Goal: Task Accomplishment & Management: Use online tool/utility

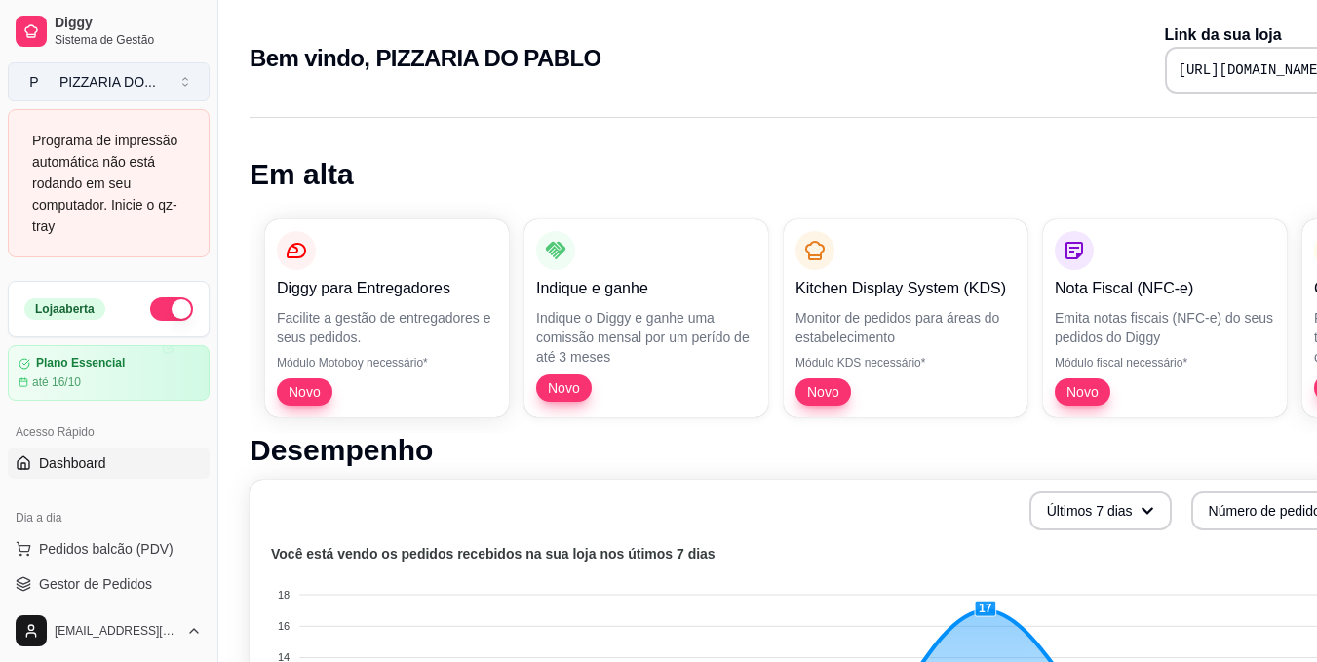
click at [180, 78] on button "P PIZZARIA DO ..." at bounding box center [109, 81] width 202 height 39
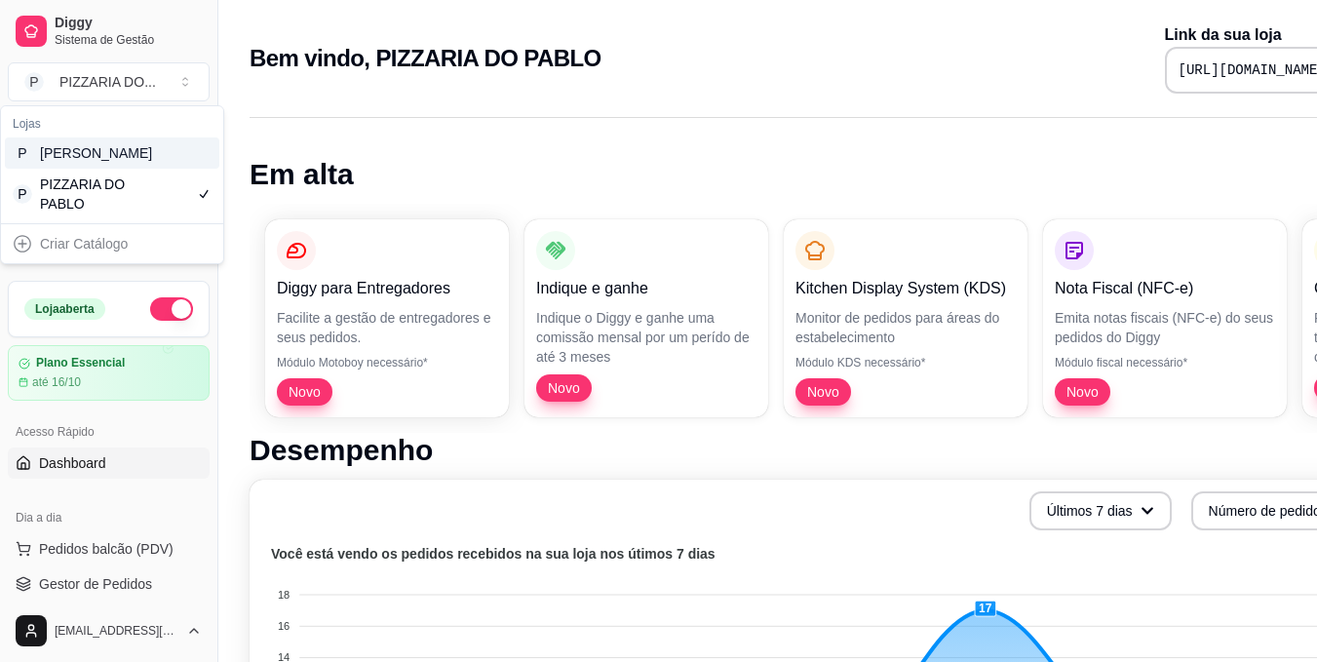
click at [178, 169] on div "P [PERSON_NAME]" at bounding box center [112, 152] width 214 height 31
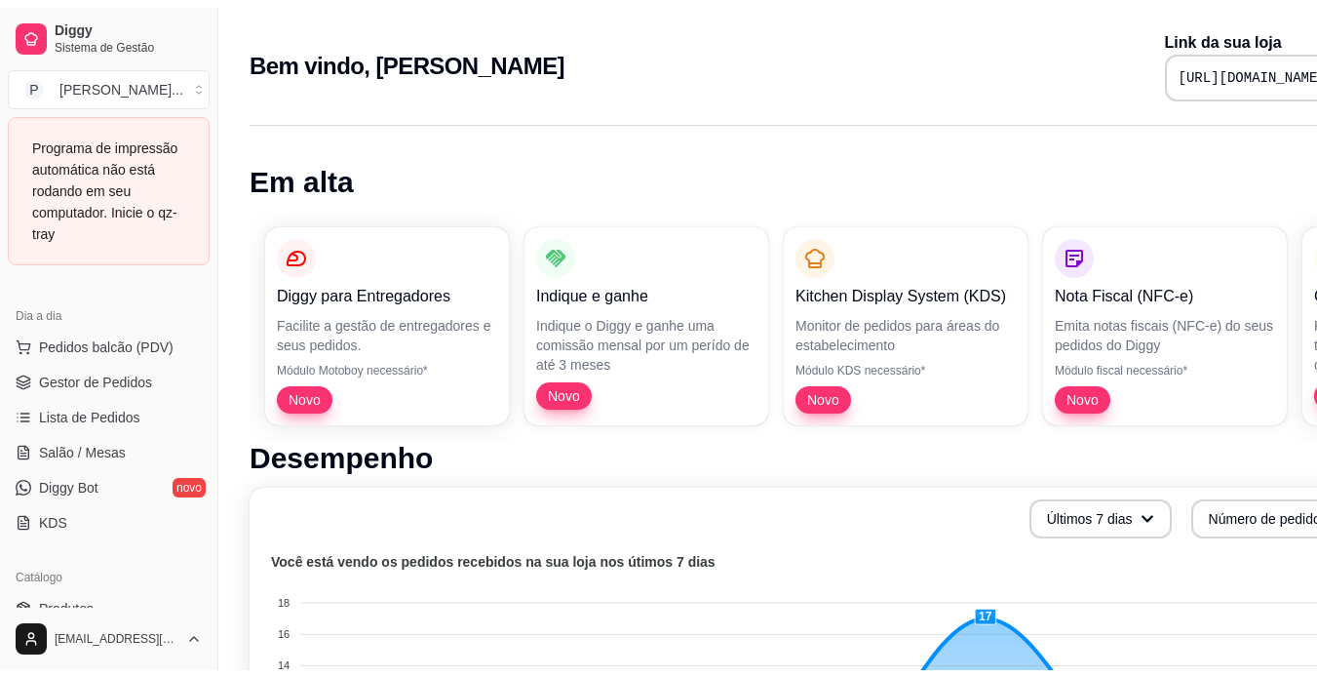
scroll to position [197, 0]
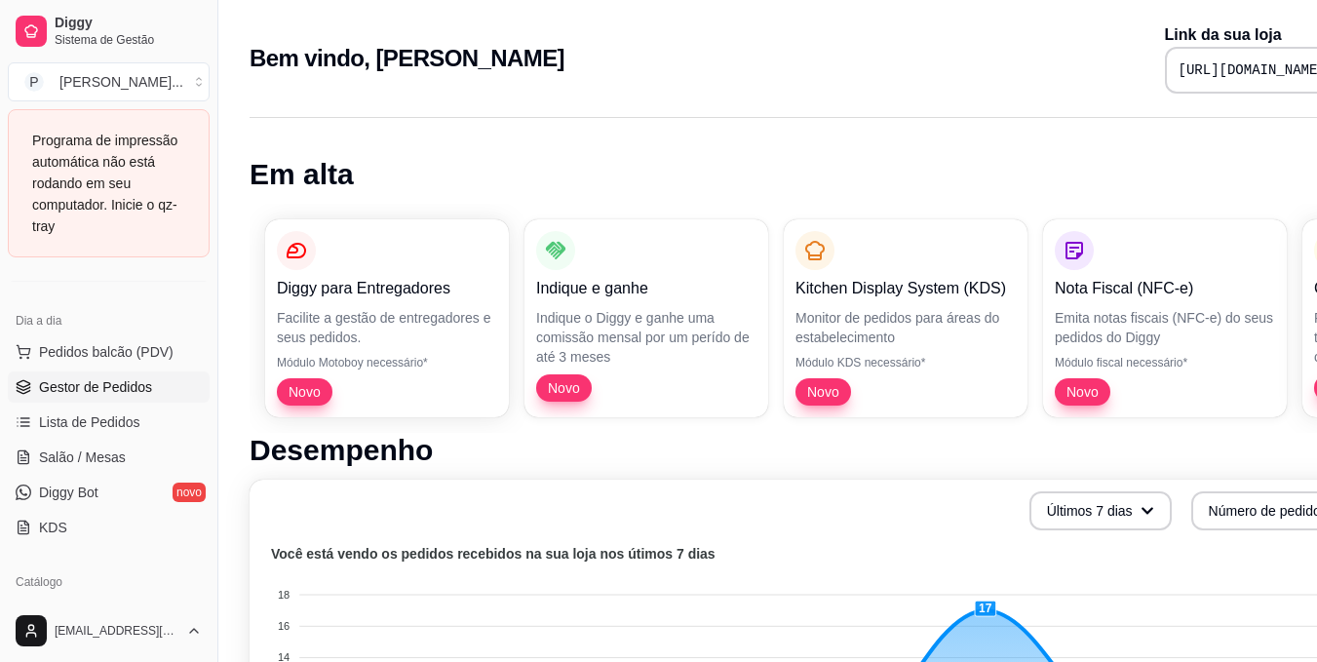
click at [159, 378] on link "Gestor de Pedidos" at bounding box center [109, 386] width 202 height 31
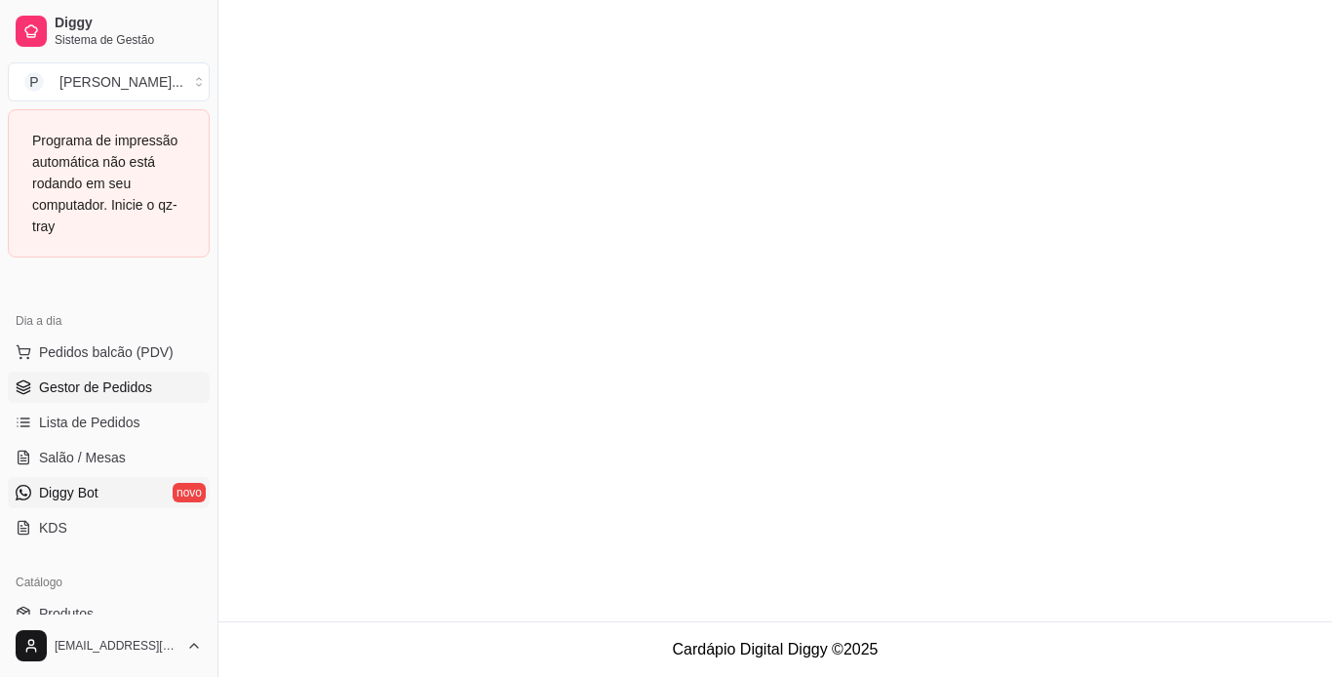
click at [151, 490] on link "Diggy Bot novo" at bounding box center [109, 492] width 202 height 31
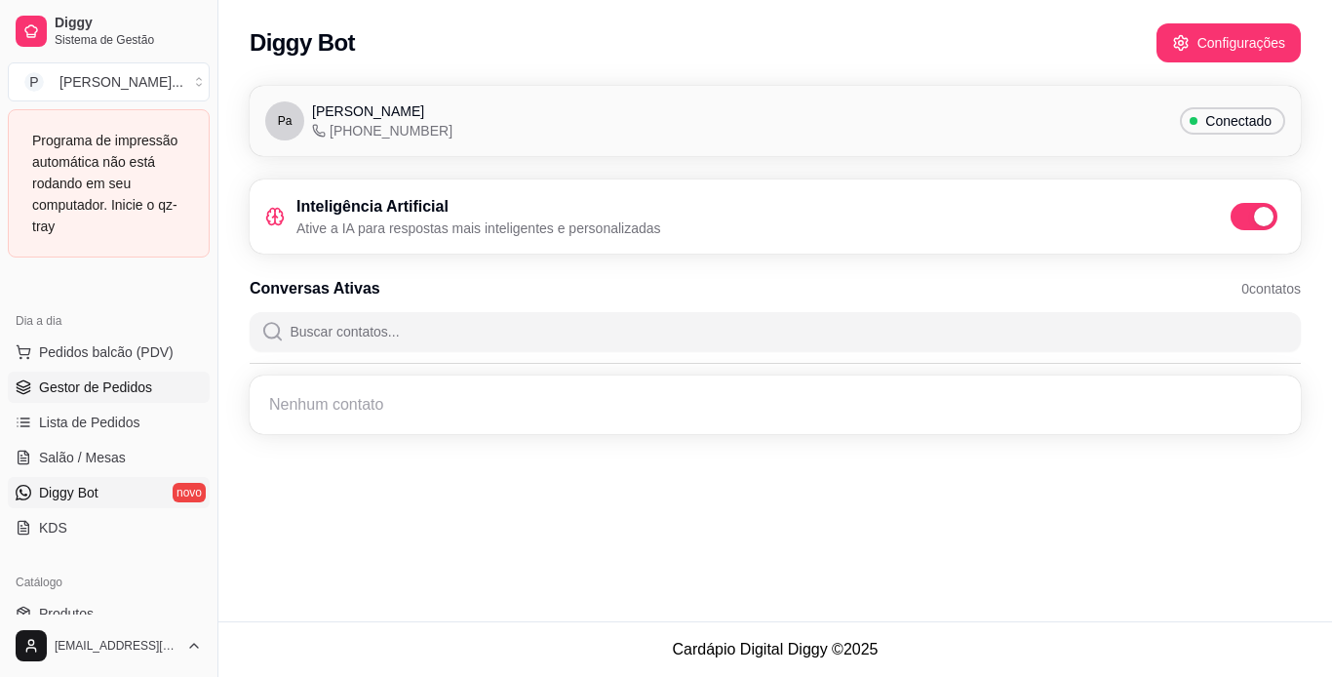
click at [163, 375] on link "Gestor de Pedidos" at bounding box center [109, 386] width 202 height 31
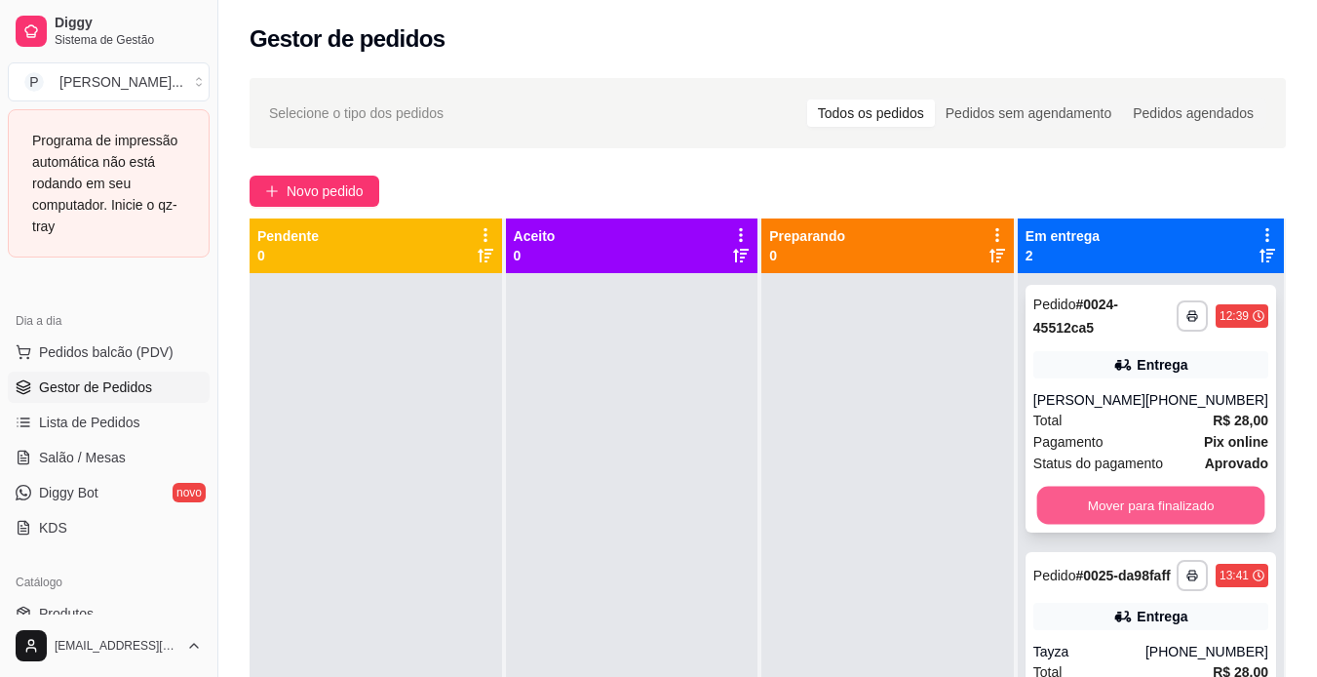
click at [1133, 510] on button "Mover para finalizado" at bounding box center [1150, 505] width 228 height 38
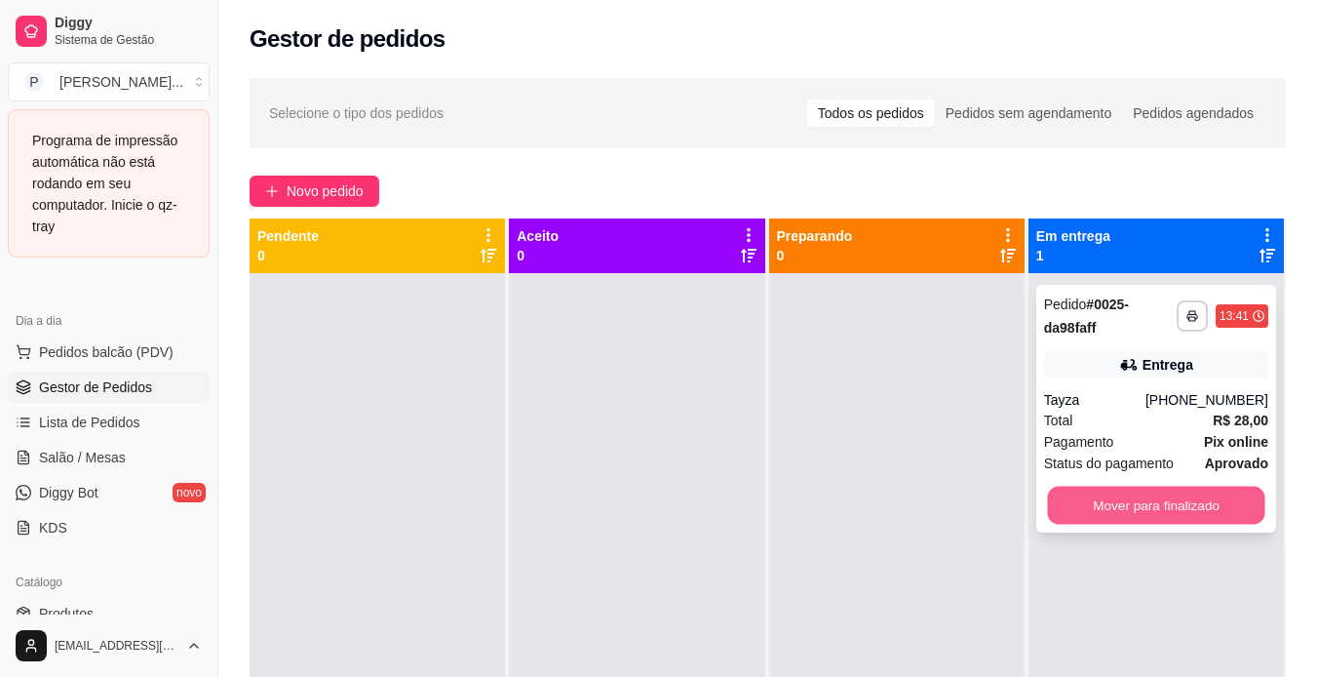
click at [1164, 512] on button "Mover para finalizado" at bounding box center [1155, 505] width 217 height 38
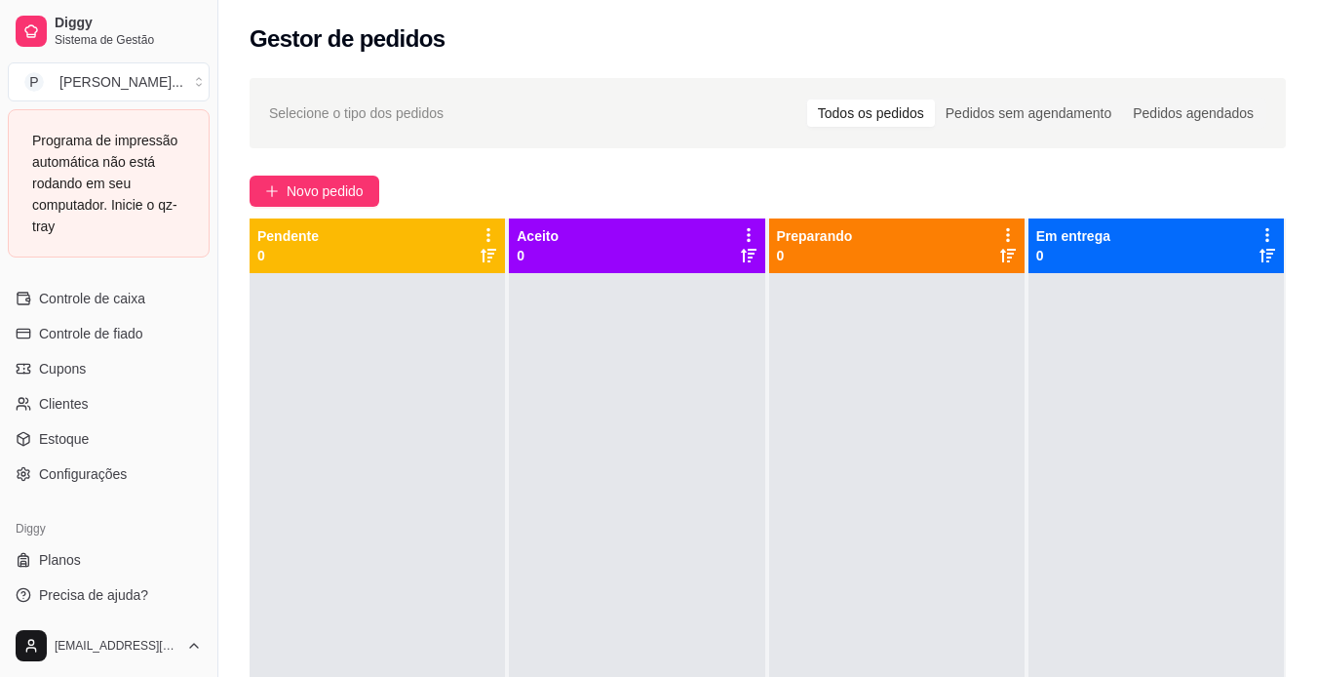
scroll to position [898, 0]
click at [159, 470] on link "Configurações" at bounding box center [109, 469] width 202 height 31
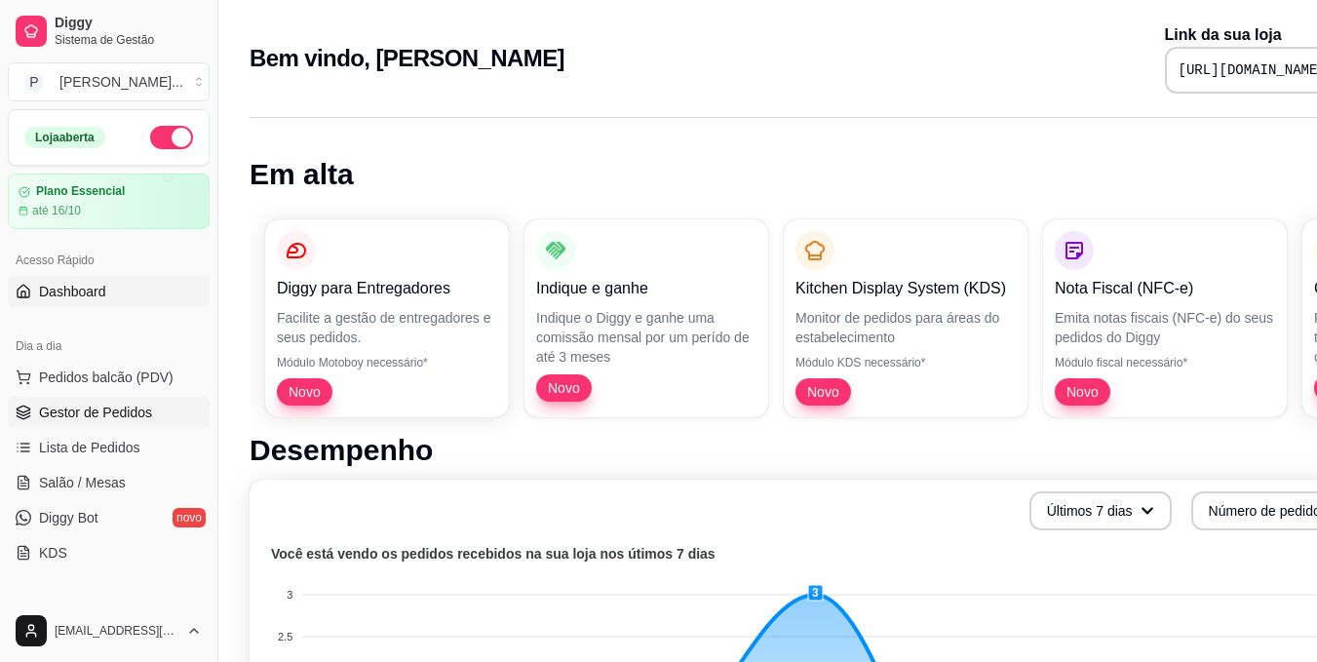
click at [145, 408] on span "Gestor de Pedidos" at bounding box center [95, 412] width 113 height 19
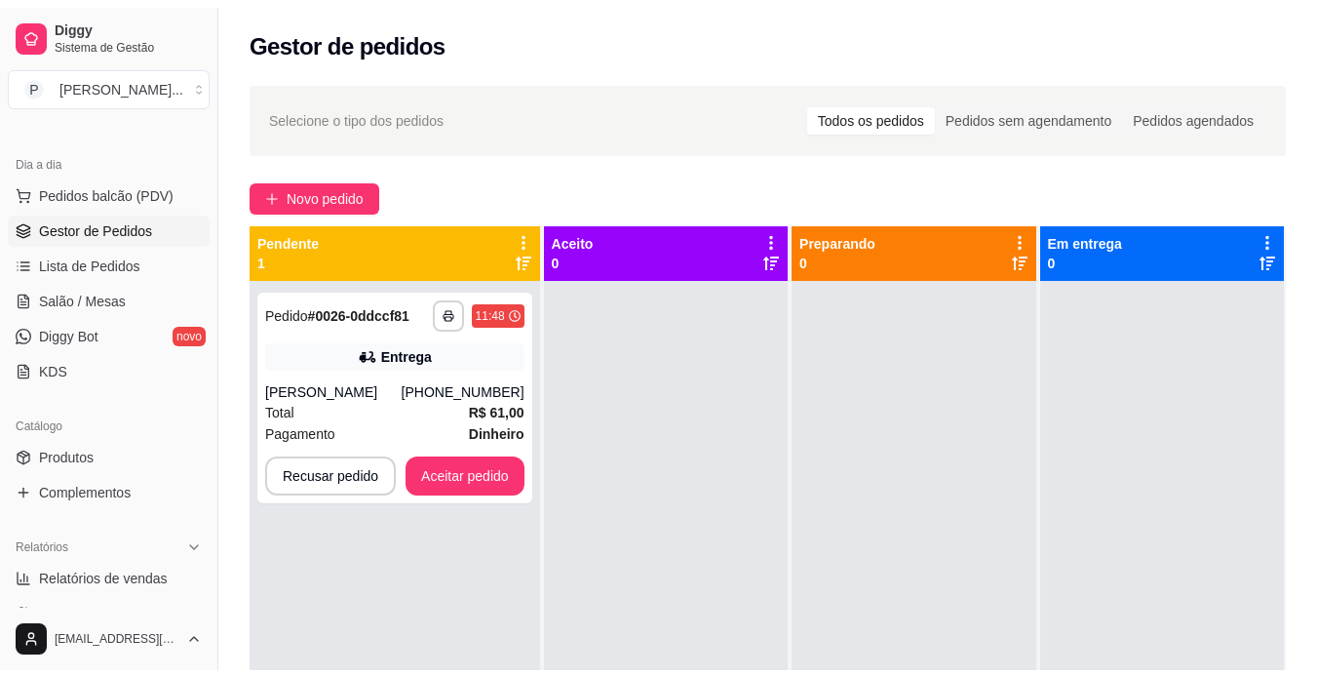
scroll to position [208, 0]
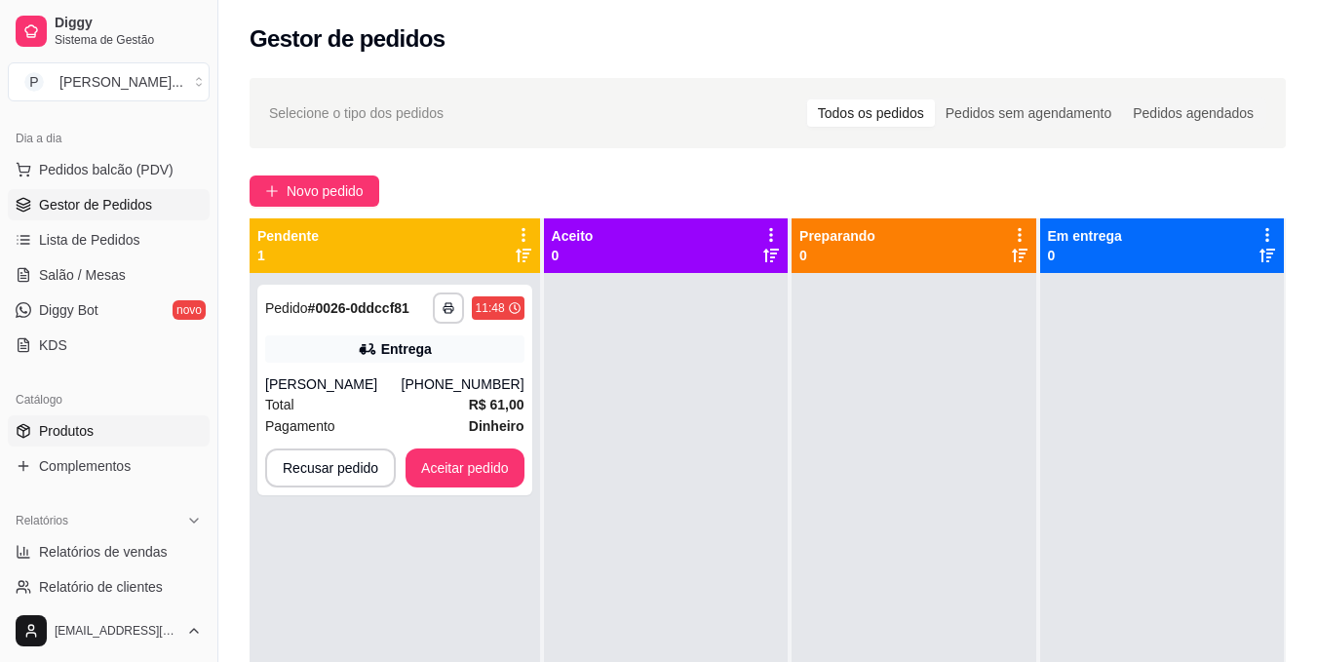
click at [138, 440] on link "Produtos" at bounding box center [109, 430] width 202 height 31
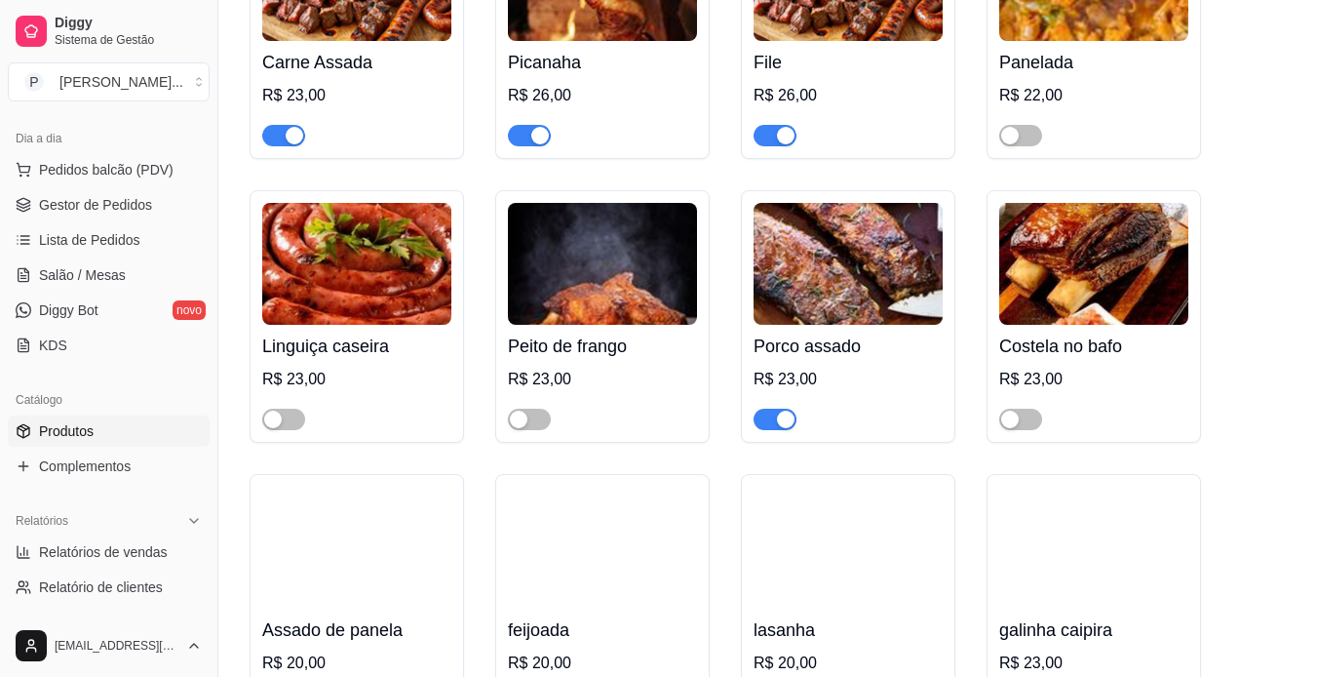
scroll to position [421, 0]
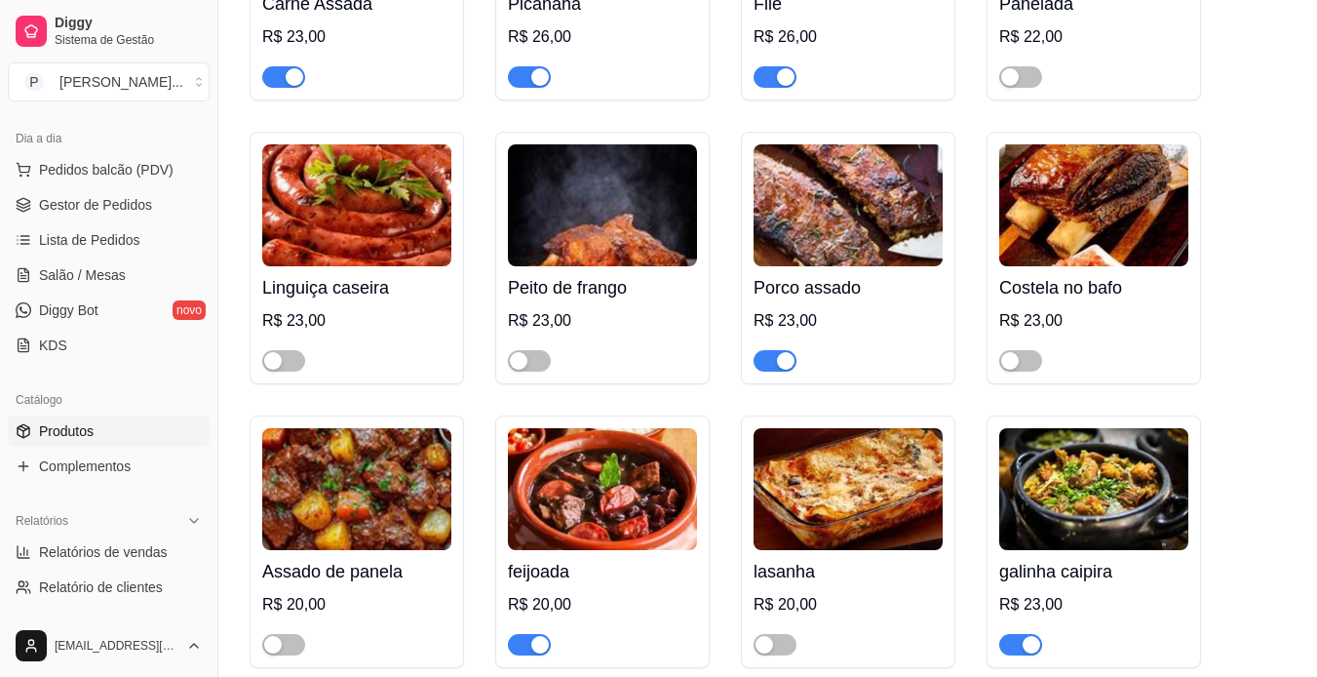
click at [780, 362] on div "button" at bounding box center [786, 361] width 18 height 18
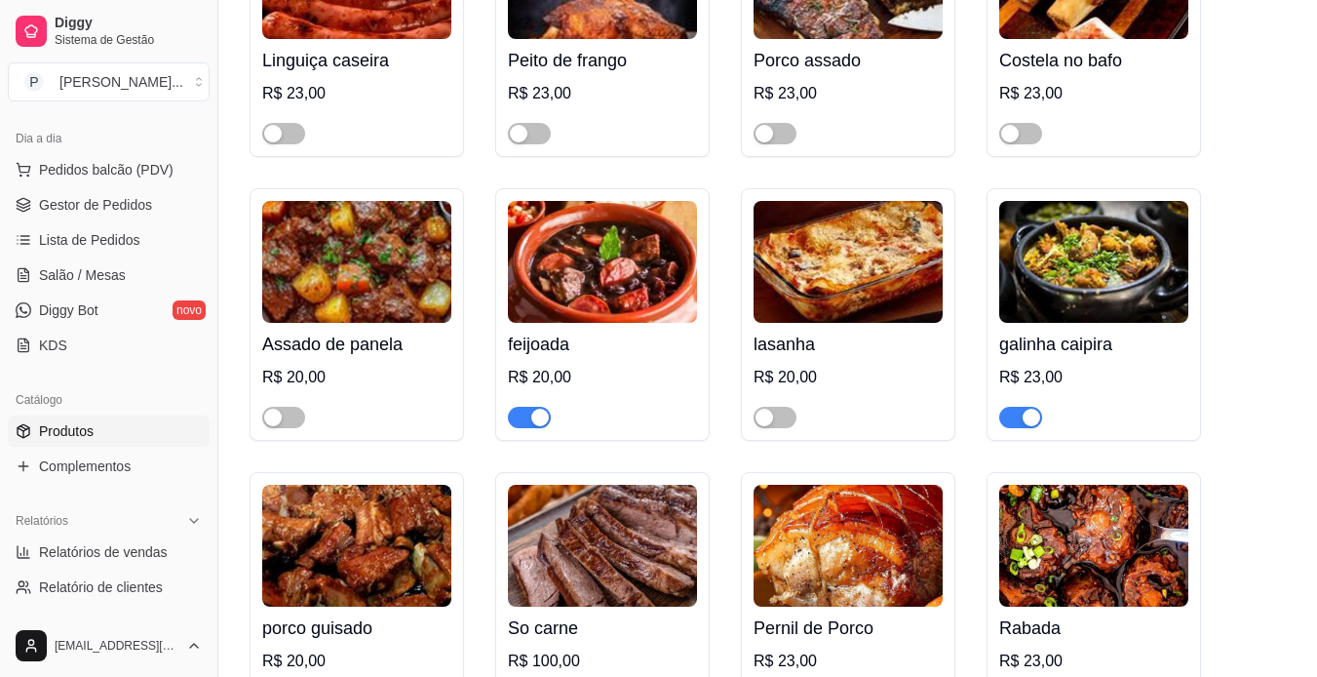
scroll to position [713, 0]
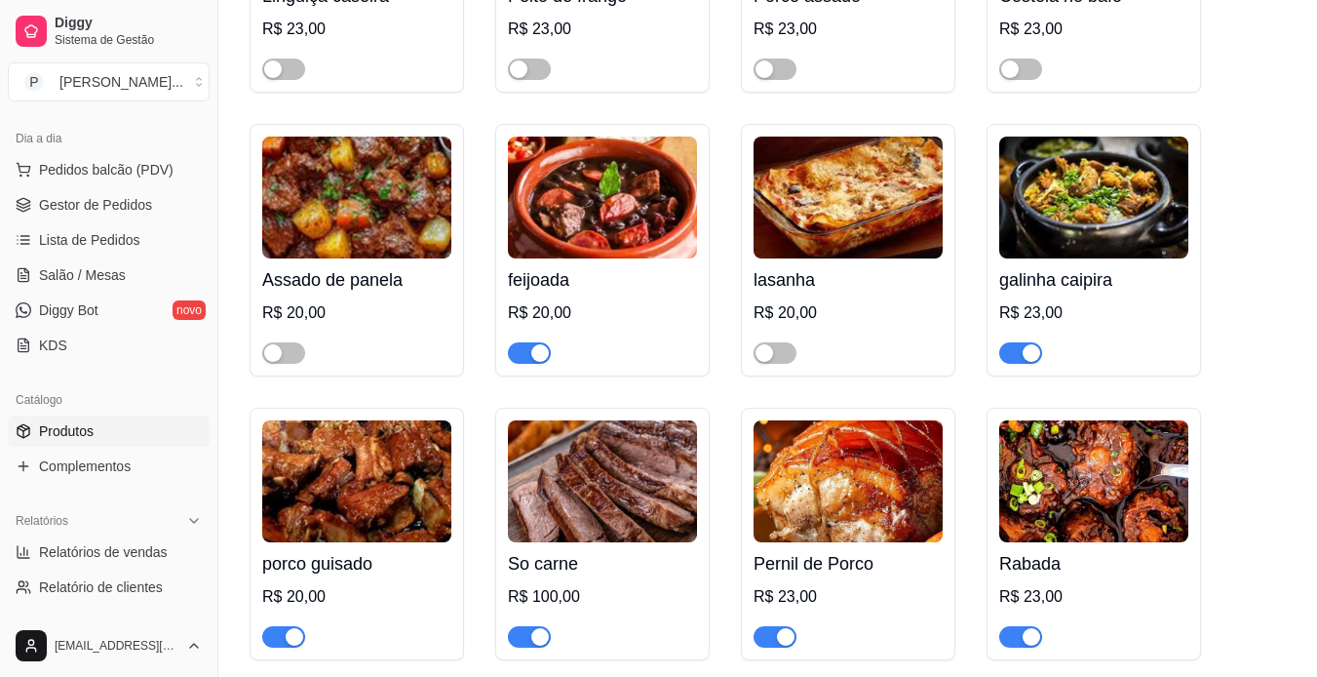
click at [1024, 348] on div "button" at bounding box center [1032, 353] width 18 height 18
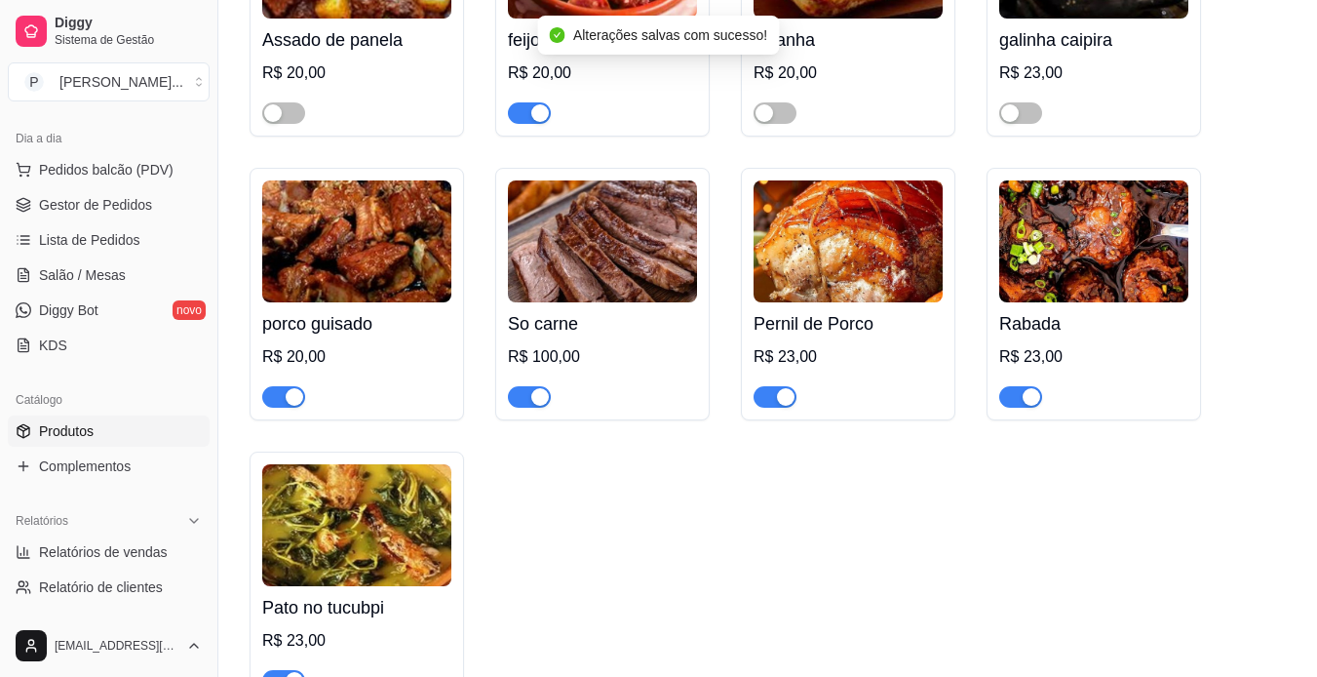
scroll to position [965, 0]
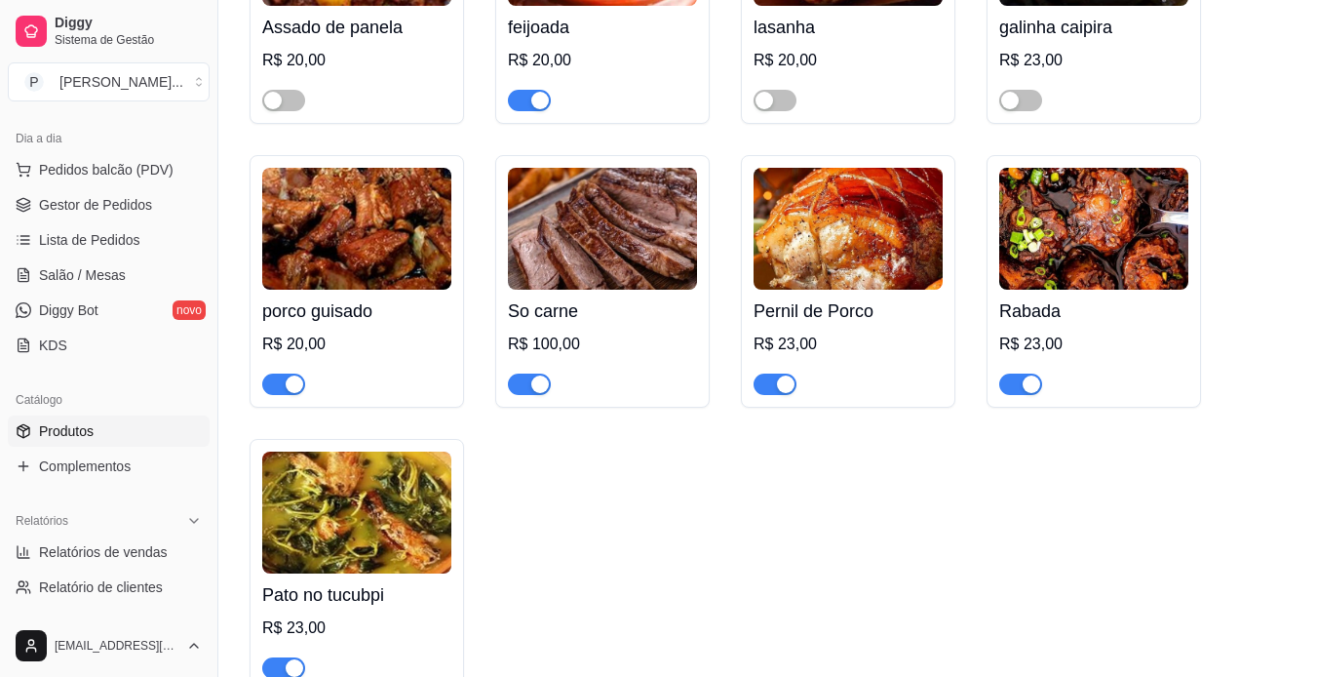
click at [776, 381] on button "button" at bounding box center [775, 383] width 43 height 21
click at [296, 669] on div "button" at bounding box center [295, 668] width 18 height 18
click at [287, 380] on div "button" at bounding box center [295, 384] width 18 height 18
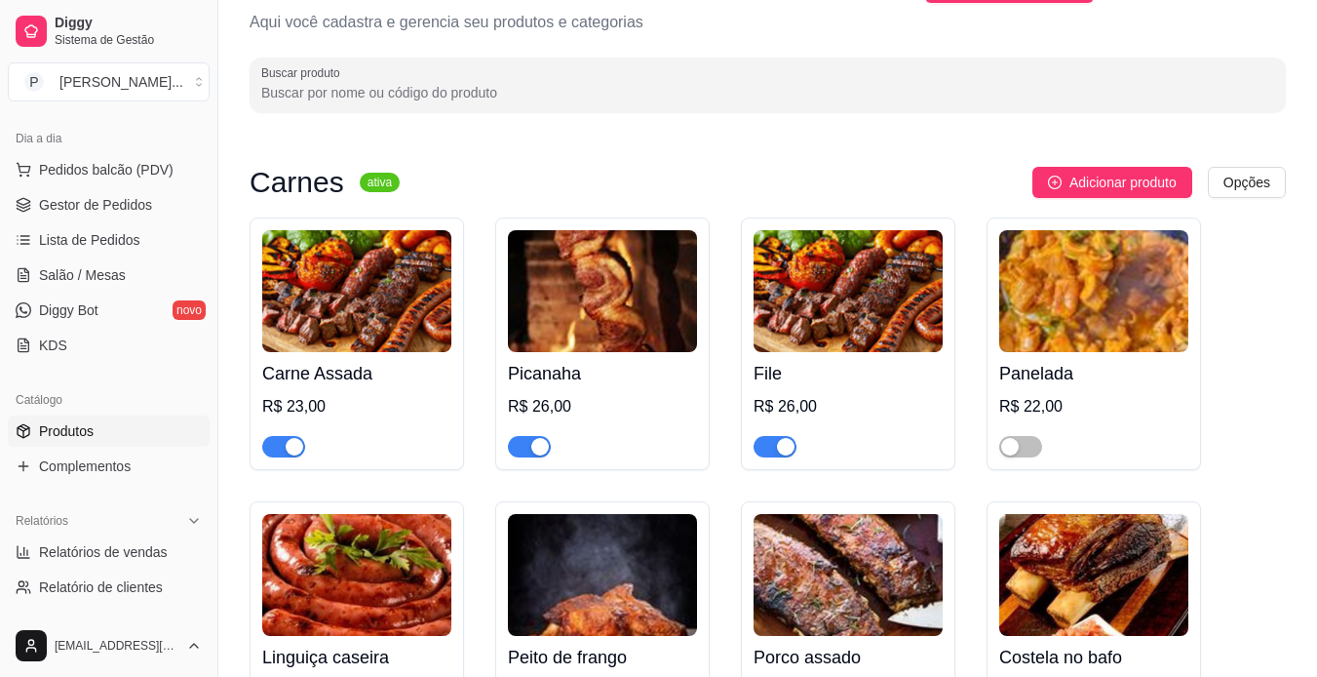
scroll to position [58, 0]
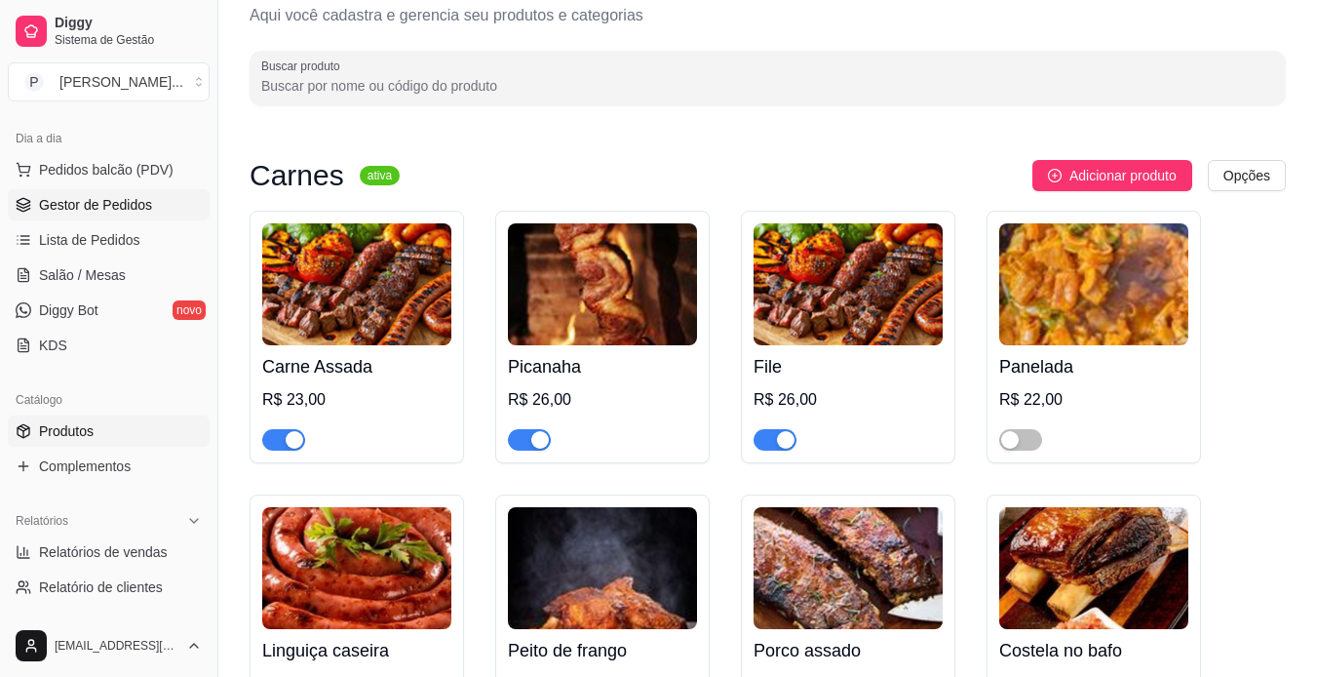
click at [158, 202] on link "Gestor de Pedidos" at bounding box center [109, 204] width 202 height 31
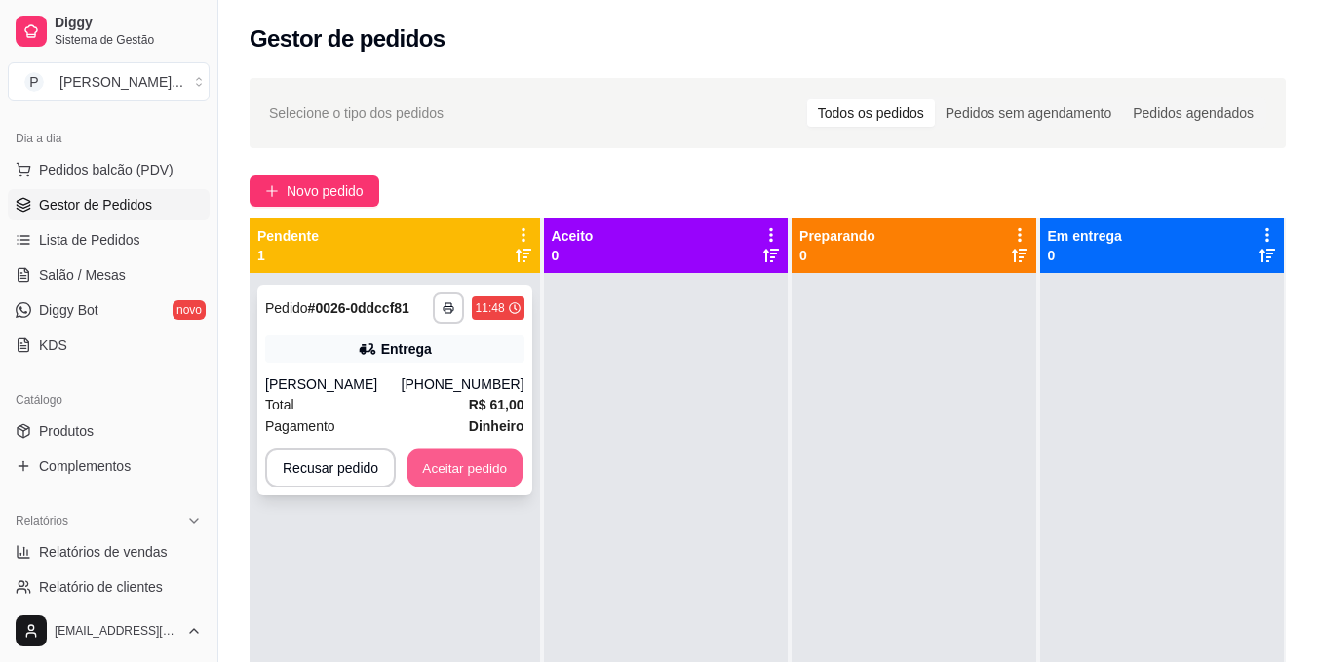
click at [480, 461] on button "Aceitar pedido" at bounding box center [464, 468] width 115 height 38
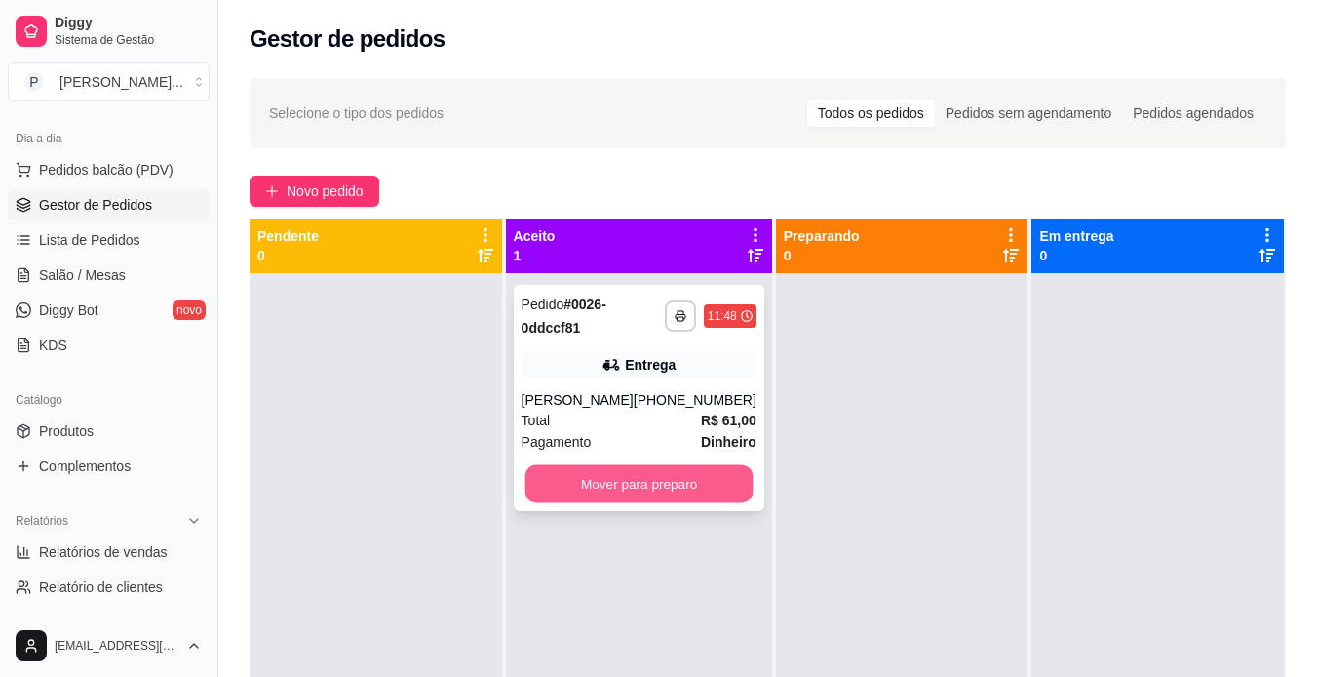
click at [719, 478] on button "Mover para preparo" at bounding box center [638, 484] width 228 height 38
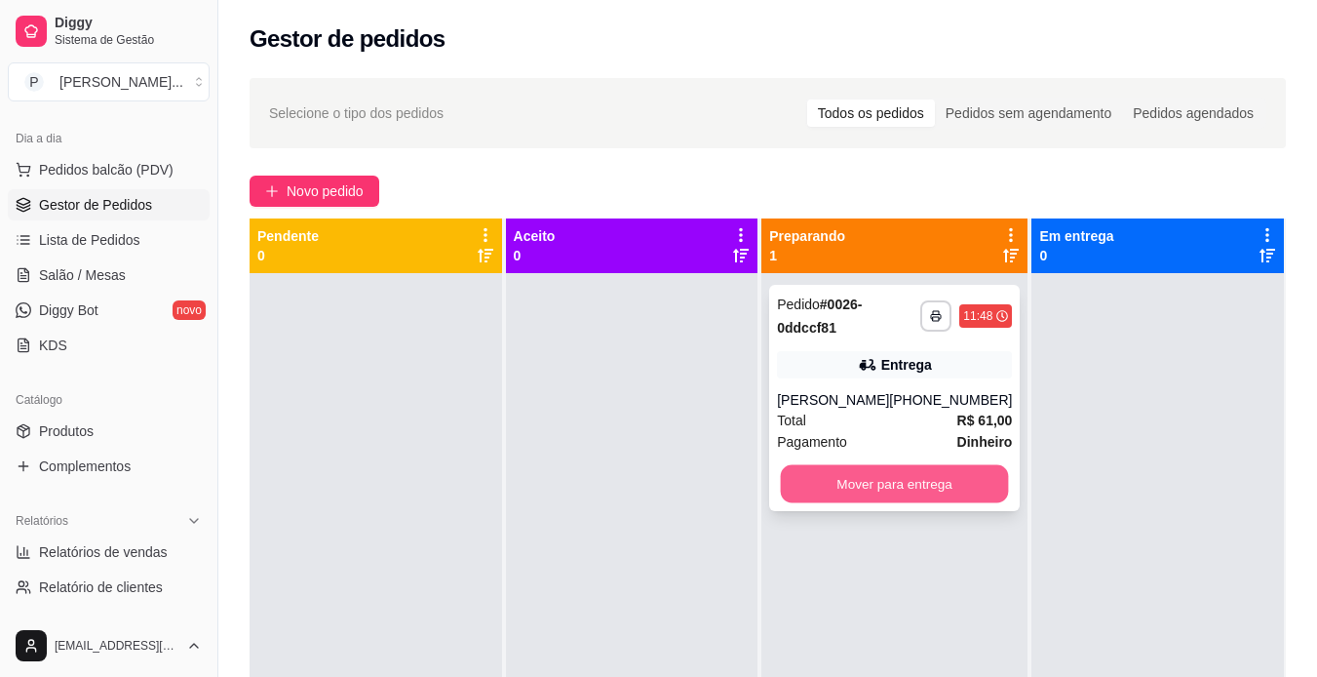
click at [831, 482] on button "Mover para entrega" at bounding box center [895, 484] width 228 height 38
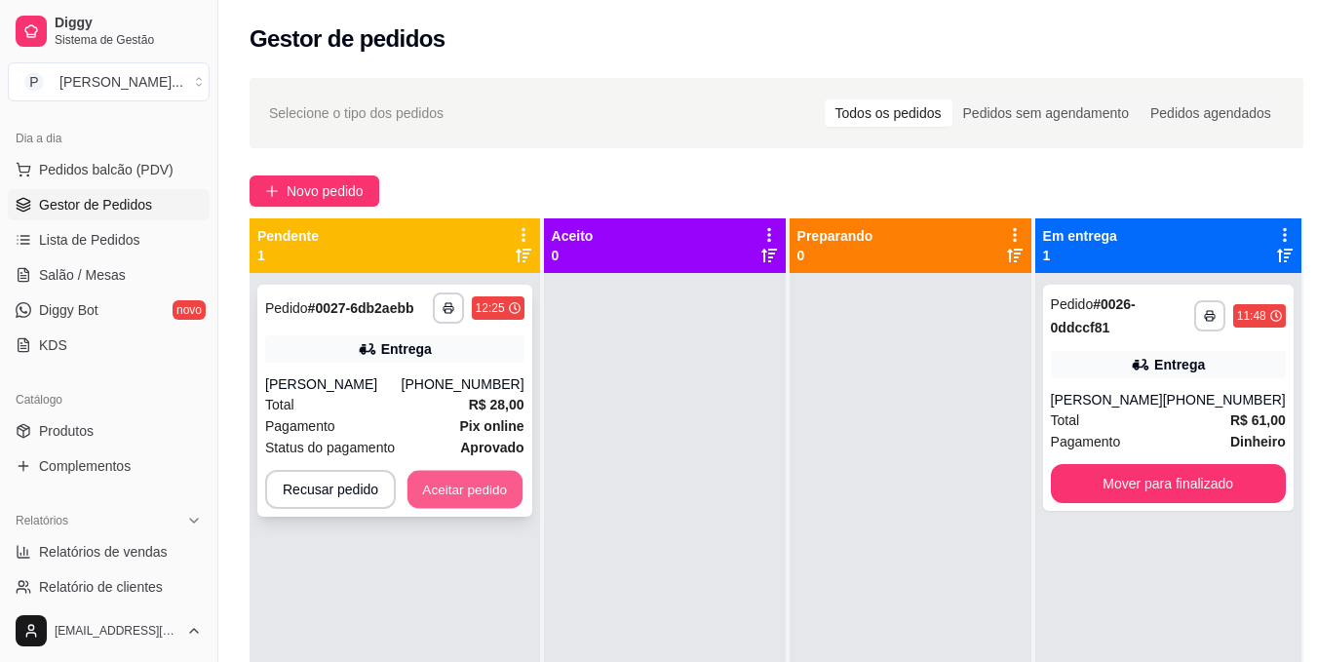
click at [505, 501] on button "Aceitar pedido" at bounding box center [464, 490] width 115 height 38
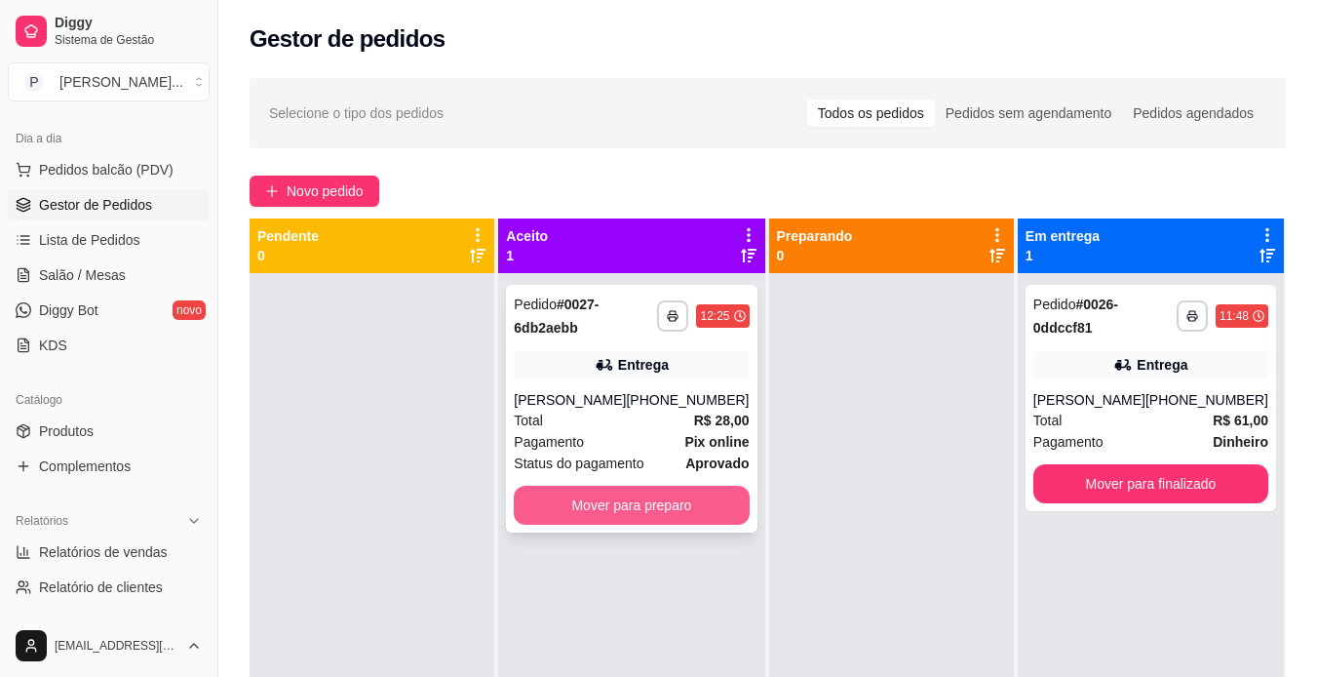
click at [688, 524] on button "Mover para preparo" at bounding box center [631, 504] width 235 height 39
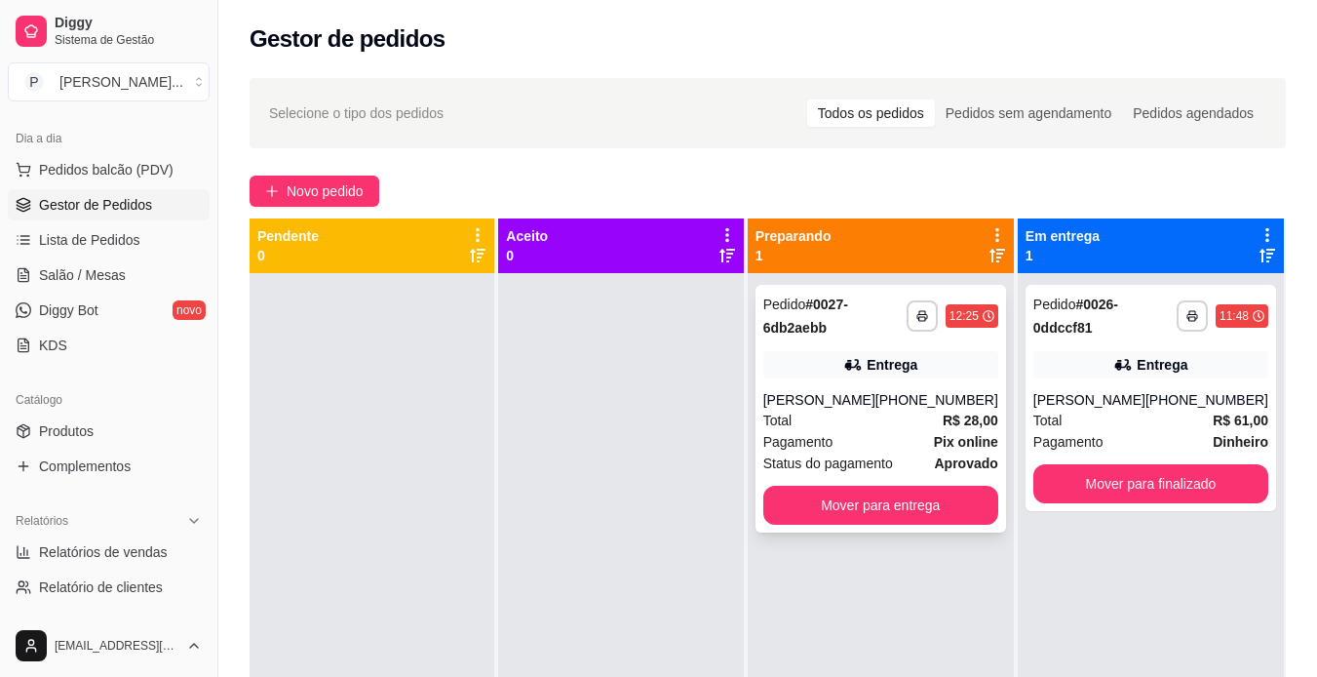
click at [875, 409] on div "[PERSON_NAME]" at bounding box center [819, 399] width 112 height 19
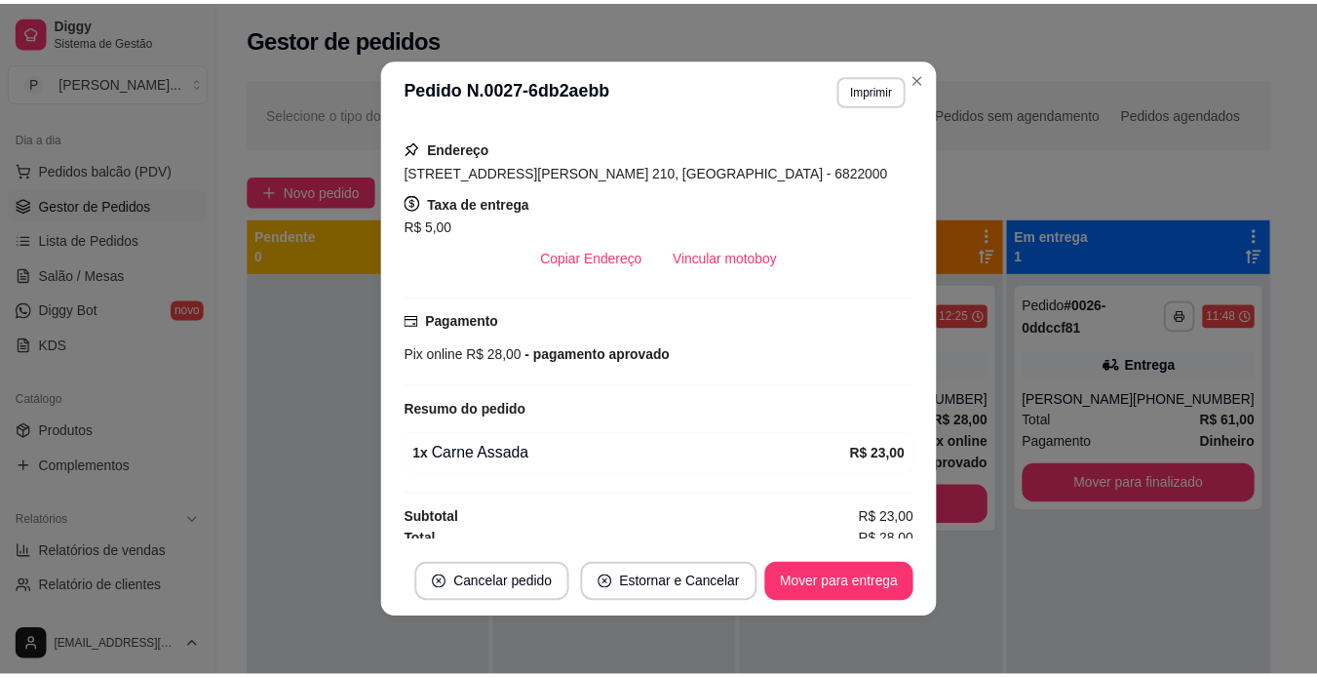
scroll to position [346, 0]
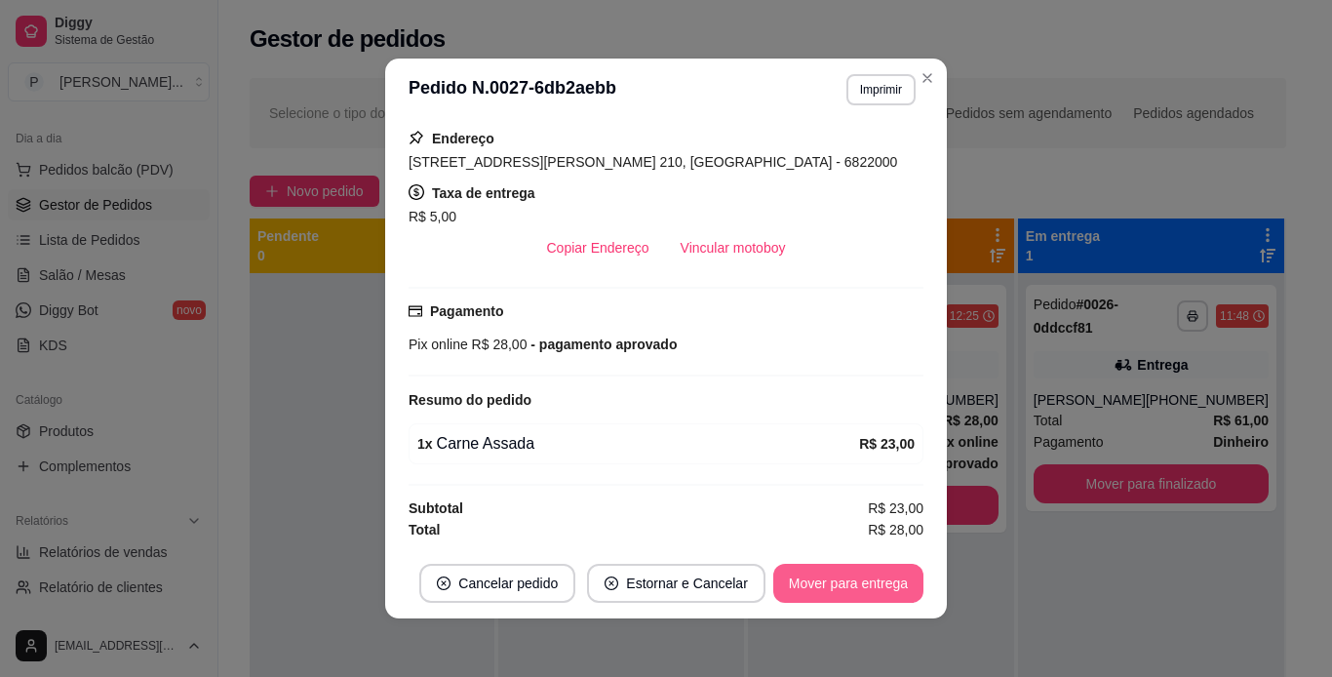
drag, startPoint x: 847, startPoint y: 610, endPoint x: 868, endPoint y: 576, distance: 39.8
click at [868, 576] on footer "Cancelar pedido Estornar e Cancelar Mover para entrega" at bounding box center [665, 583] width 561 height 70
click at [868, 576] on button "Mover para entrega" at bounding box center [848, 583] width 146 height 38
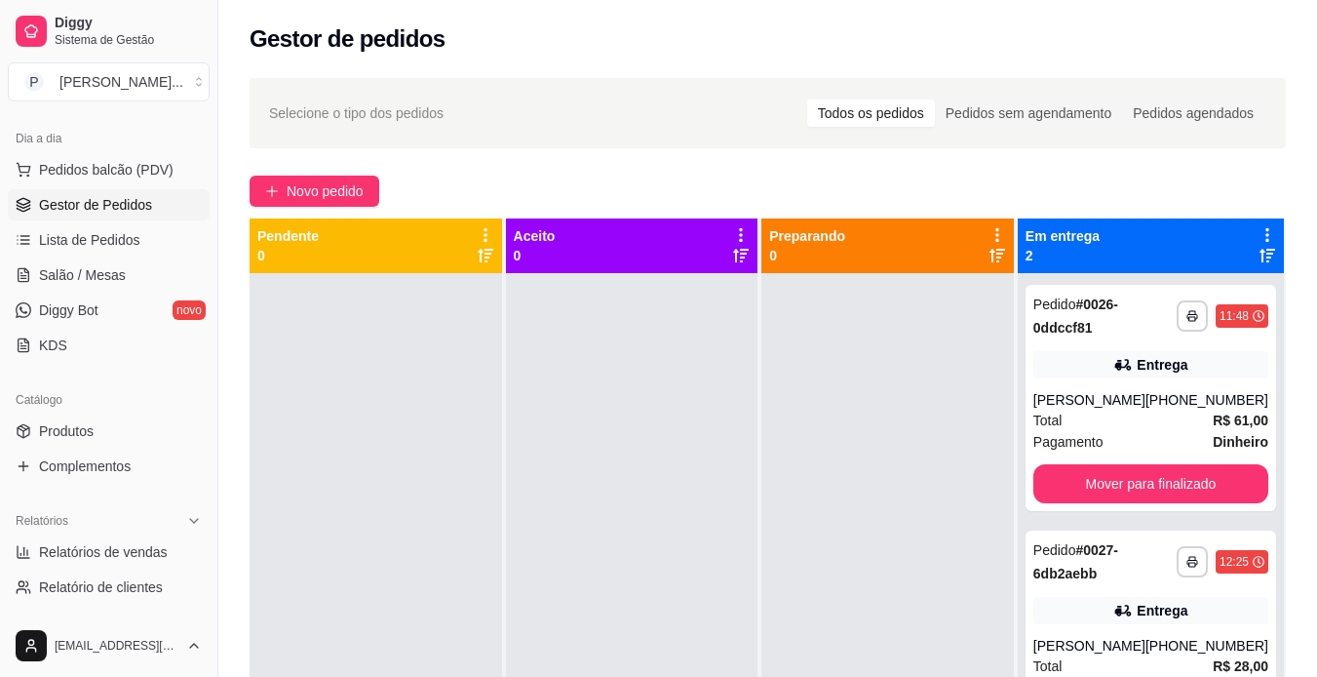
scroll to position [55, 0]
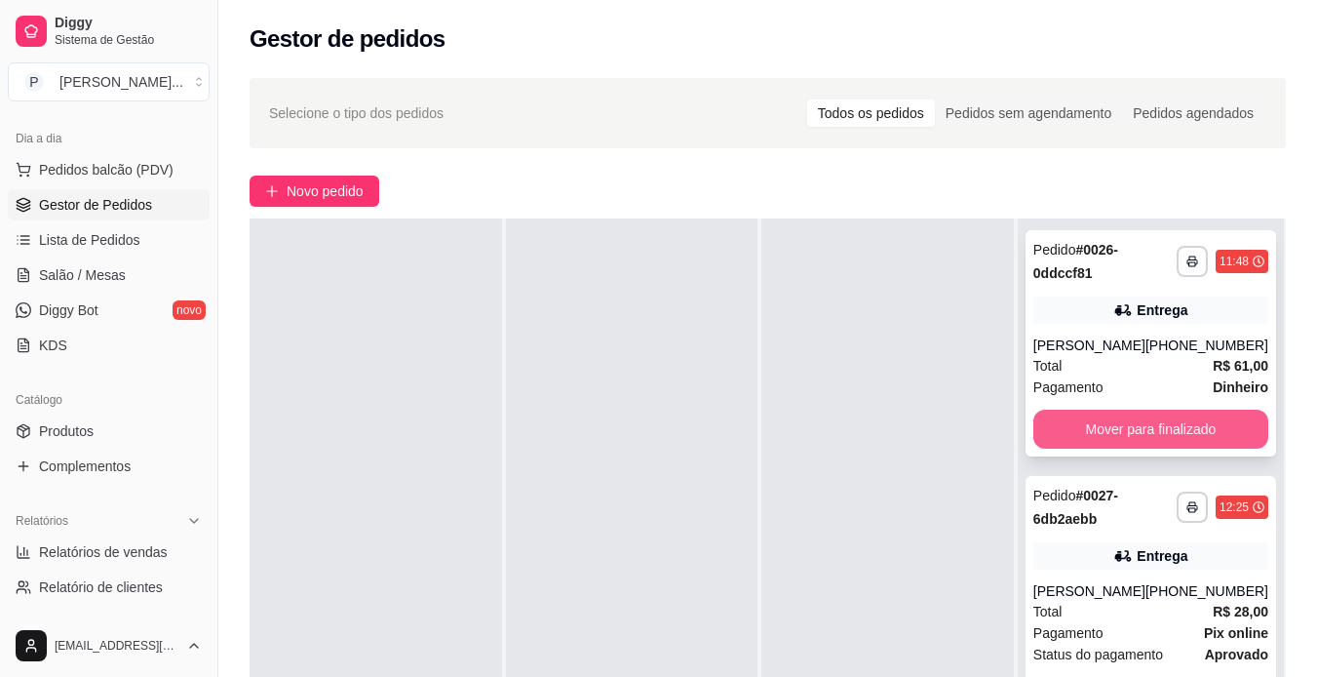
click at [1248, 424] on button "Mover para finalizado" at bounding box center [1150, 428] width 235 height 39
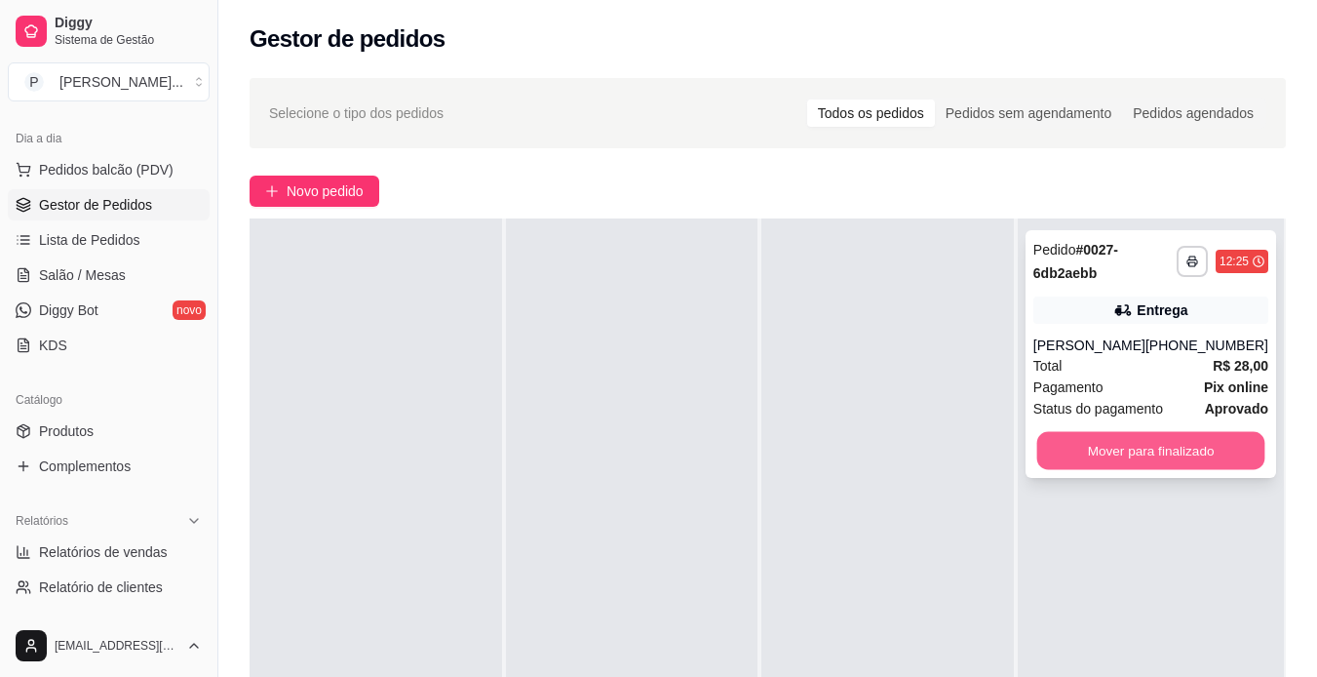
click at [1244, 455] on button "Mover para finalizado" at bounding box center [1150, 451] width 228 height 38
